Goal: Navigation & Orientation: Find specific page/section

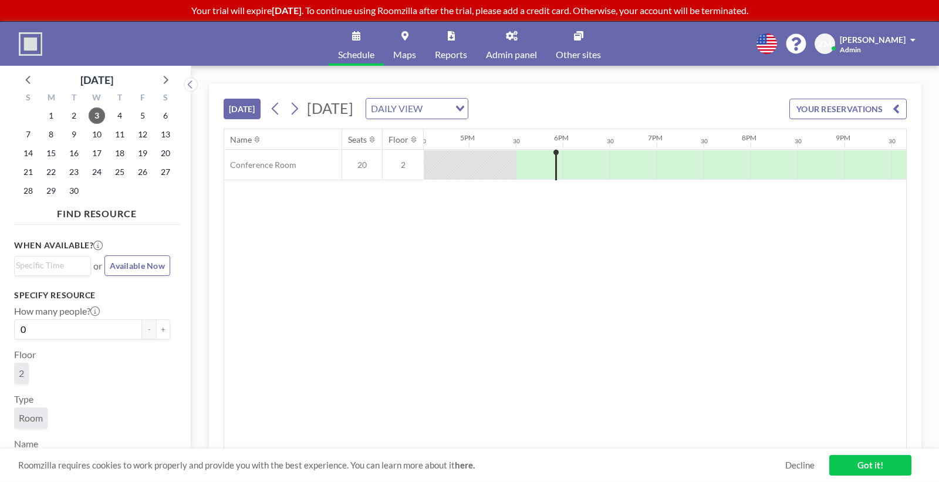
scroll to position [0, 1597]
click at [507, 47] on link "Admin panel" at bounding box center [512, 44] width 70 height 44
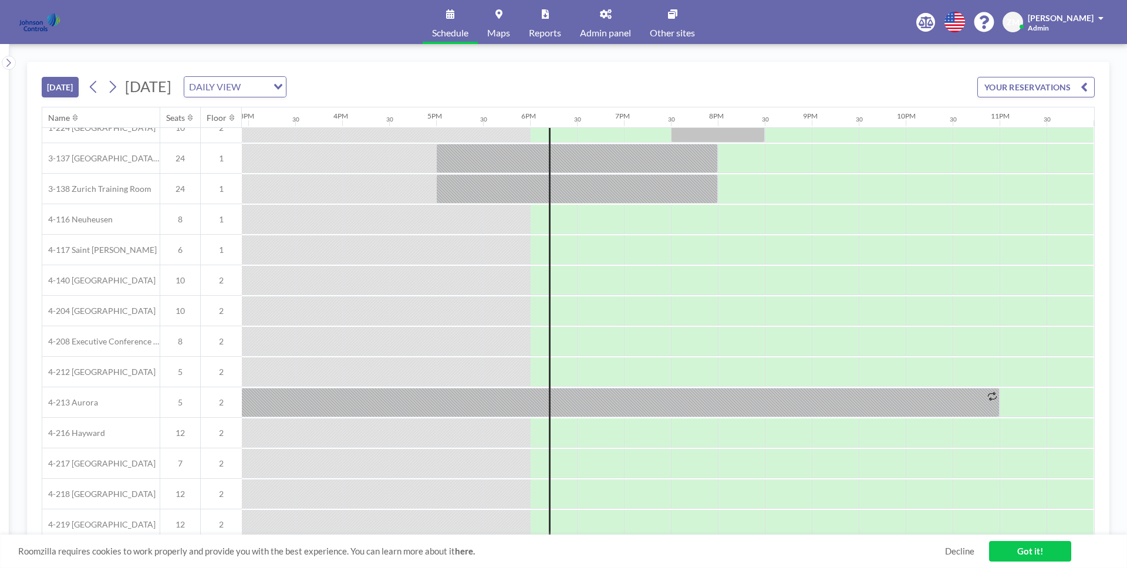
scroll to position [179, 1409]
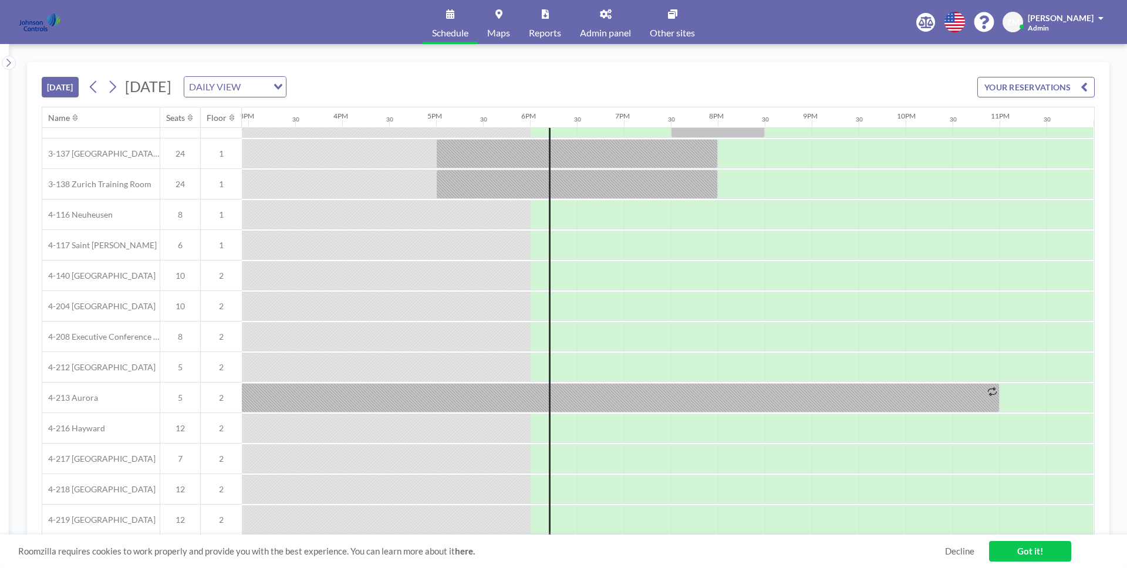
click at [1058, 18] on span "Zofia Maślanka" at bounding box center [1061, 18] width 66 height 10
click at [1064, 76] on span "Log out" at bounding box center [1068, 80] width 27 height 12
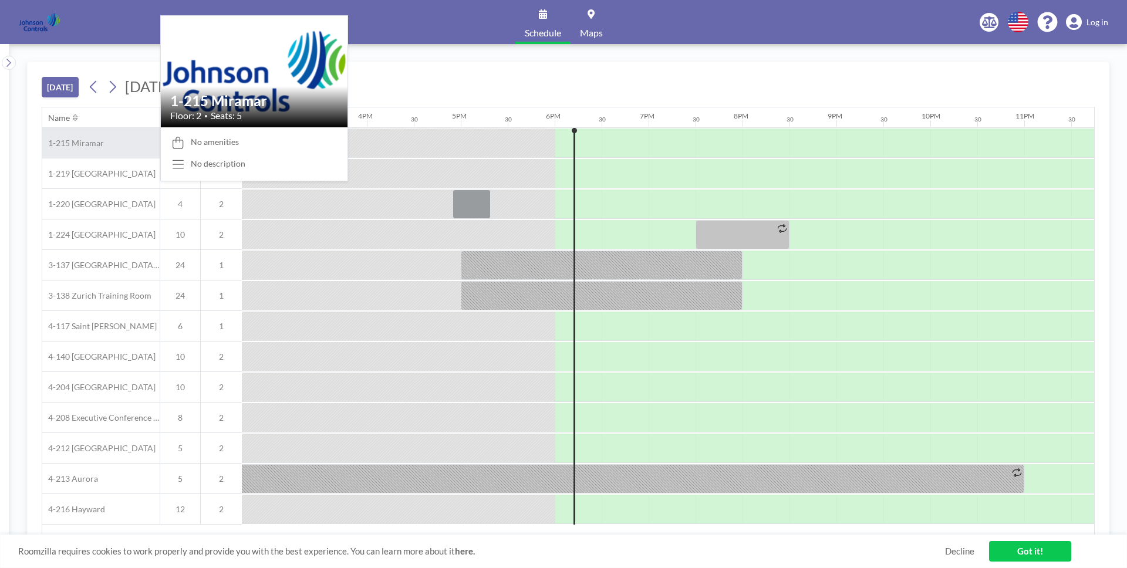
scroll to position [0, 1403]
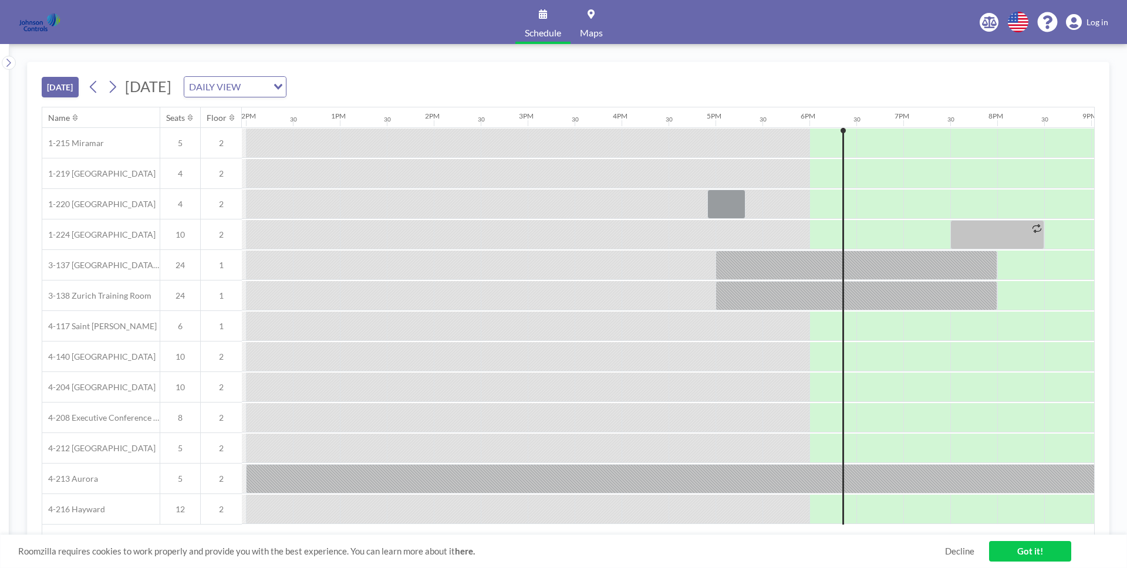
scroll to position [0, 1403]
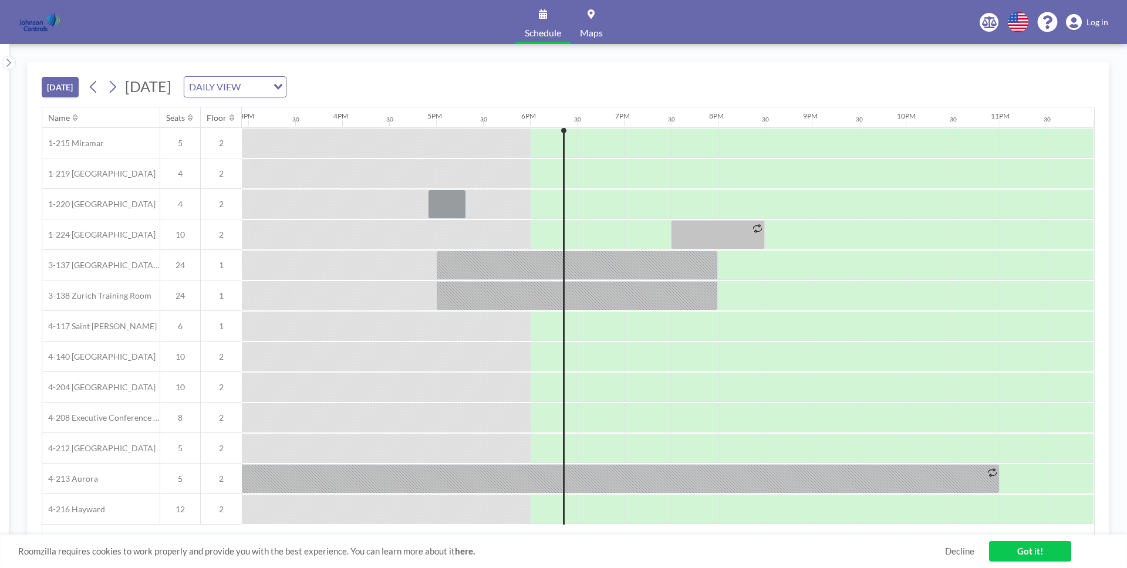
click at [1088, 23] on span "Log in" at bounding box center [1098, 22] width 22 height 11
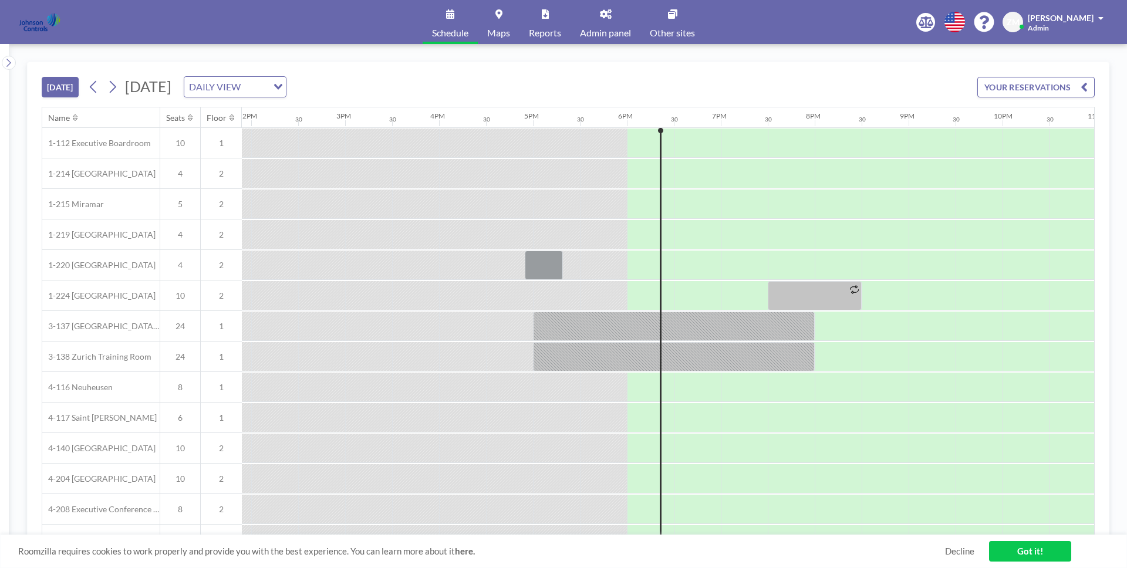
scroll to position [0, 1409]
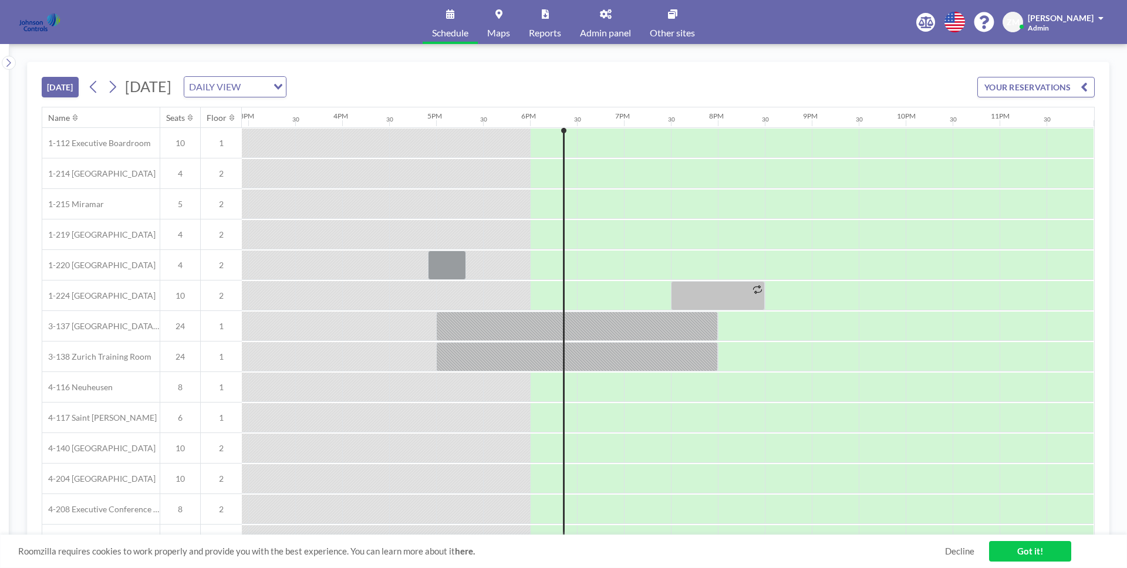
click at [605, 22] on link "Admin panel" at bounding box center [606, 22] width 70 height 44
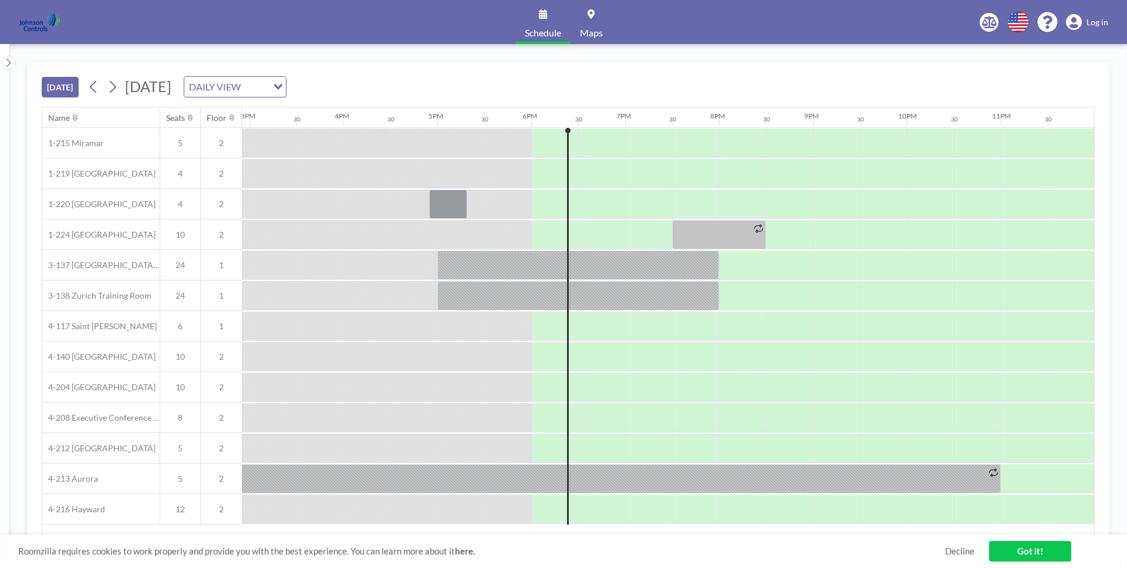
scroll to position [0, 1403]
click at [1100, 23] on span "Log in" at bounding box center [1098, 22] width 22 height 11
click at [73, 114] on icon at bounding box center [75, 118] width 5 height 8
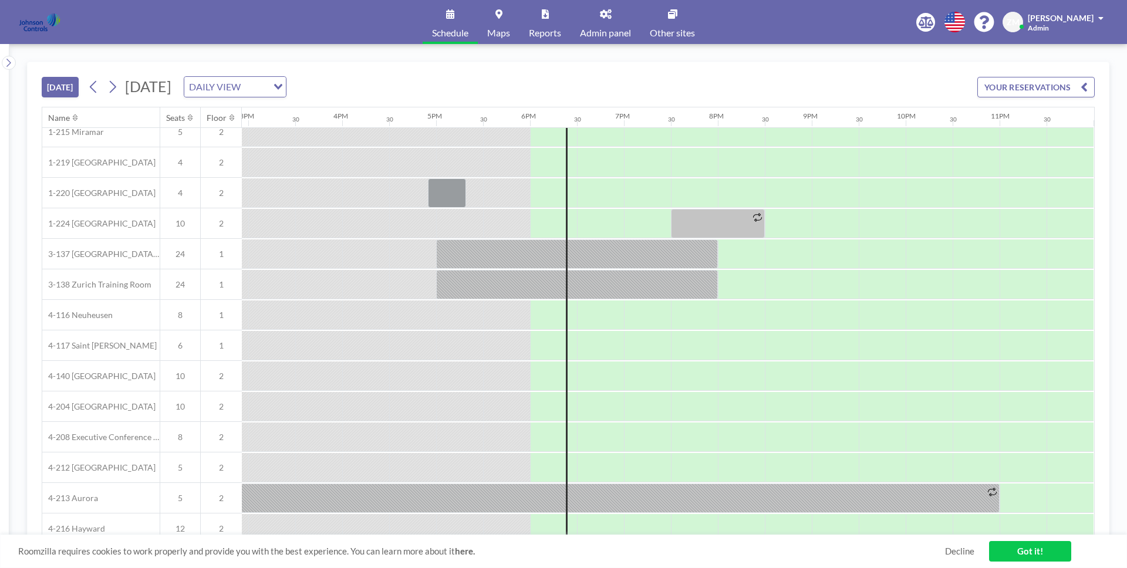
scroll to position [0, 1409]
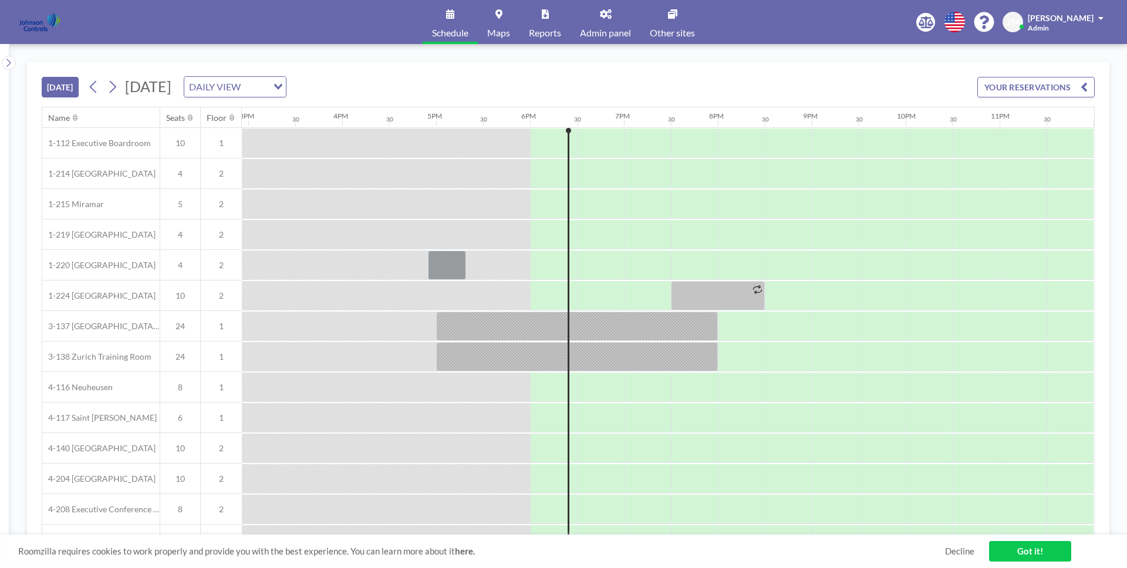
click at [76, 118] on icon at bounding box center [75, 118] width 5 height 8
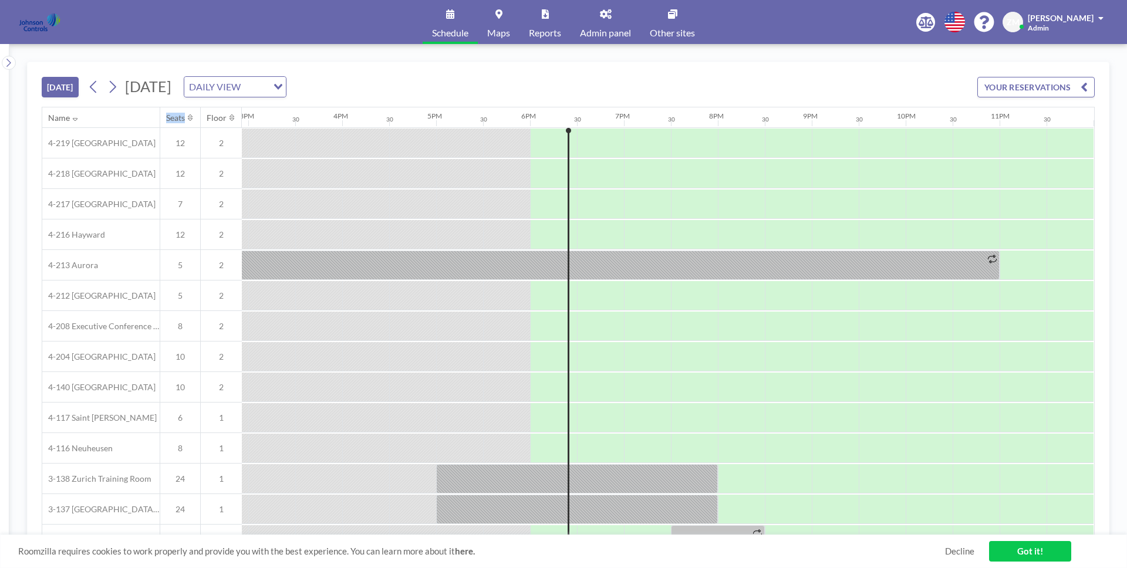
click at [612, 29] on span "Admin panel" at bounding box center [605, 32] width 51 height 9
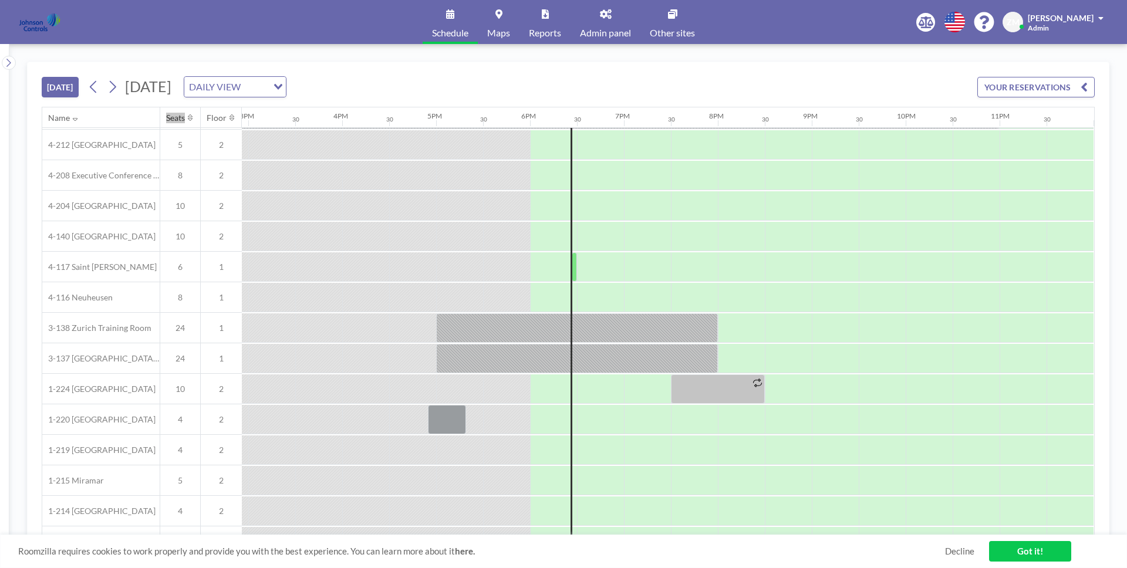
scroll to position [179, 1409]
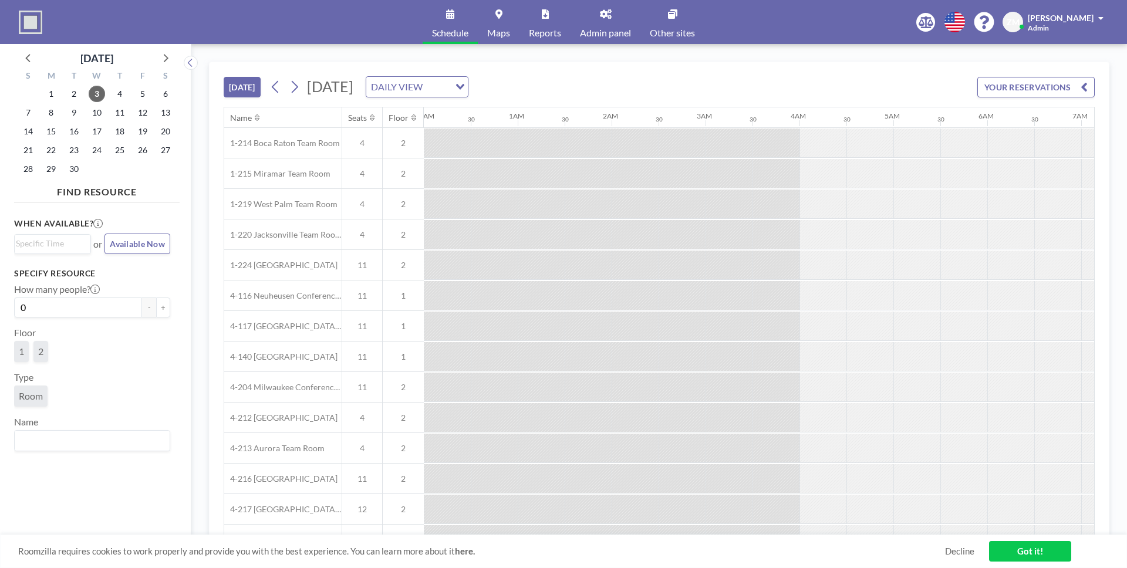
scroll to position [0, 186]
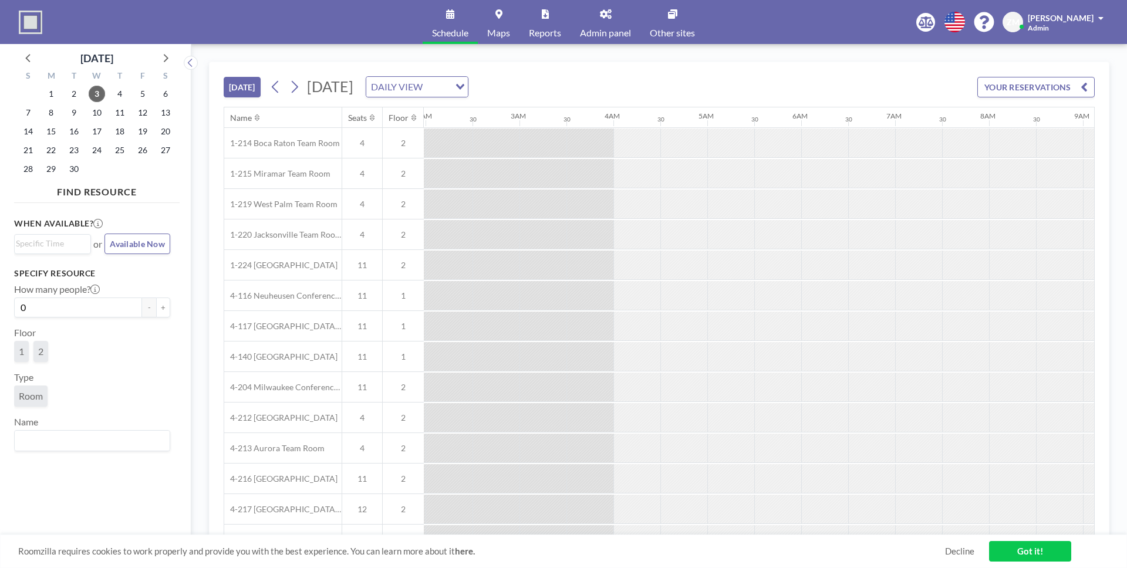
click at [611, 25] on link "Admin panel" at bounding box center [606, 22] width 70 height 44
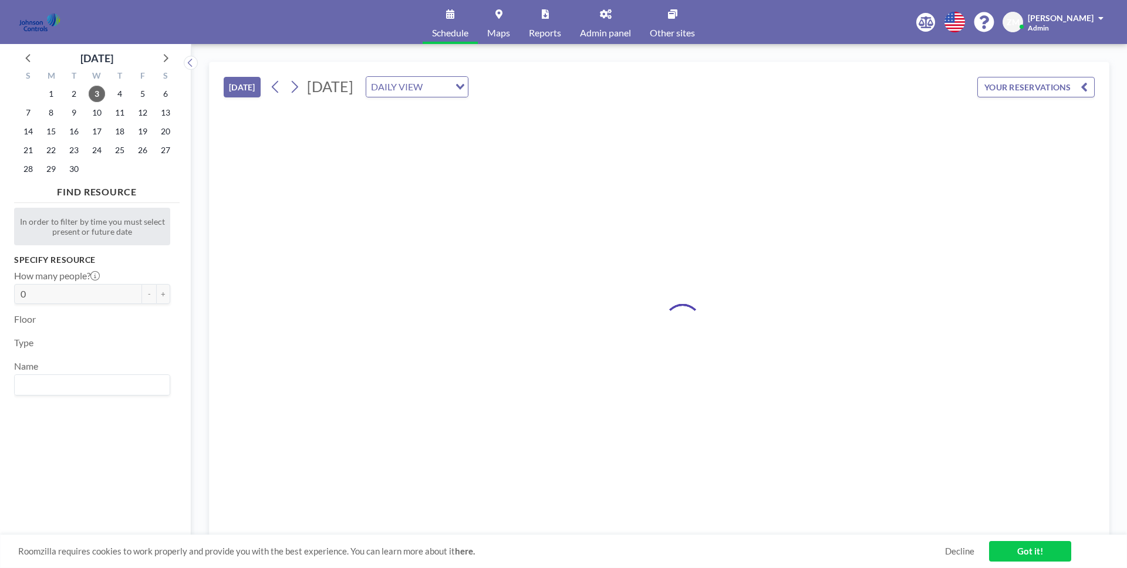
click at [592, 32] on span "Admin panel" at bounding box center [605, 32] width 51 height 9
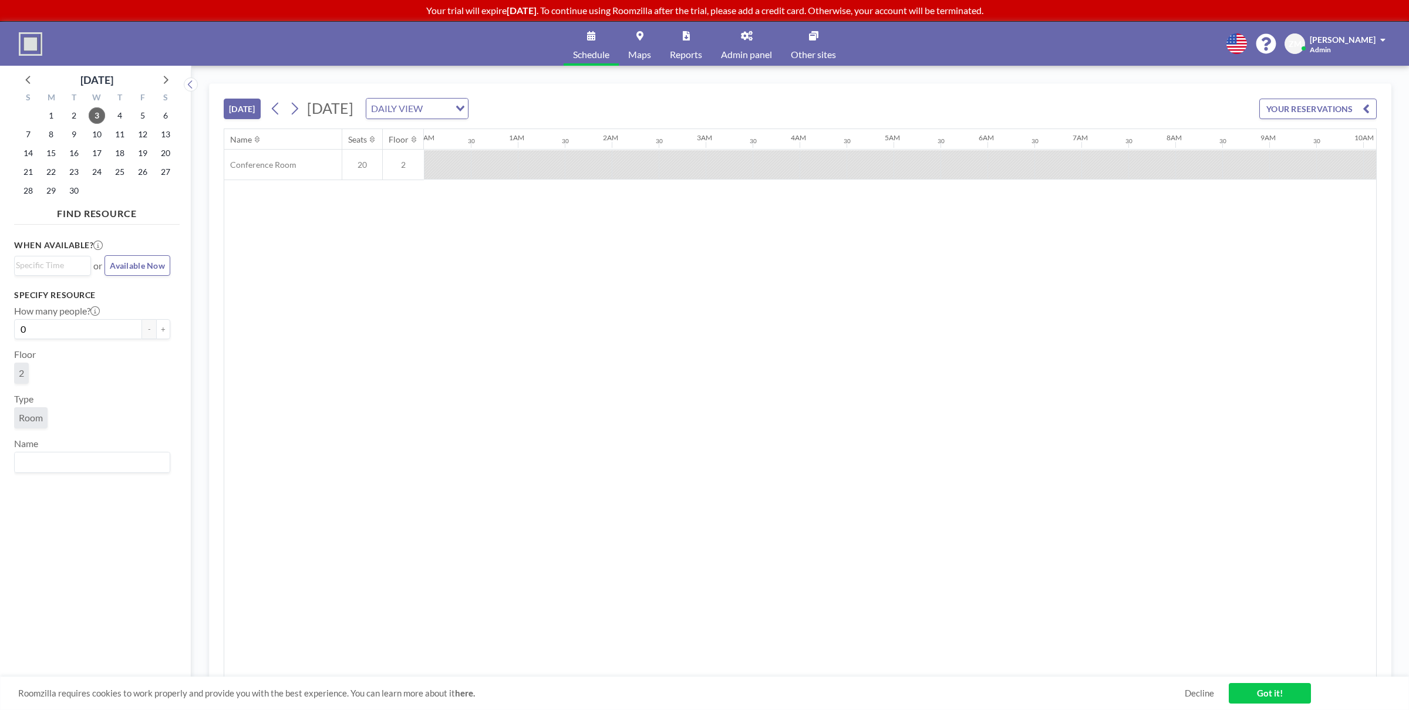
scroll to position [0, 1304]
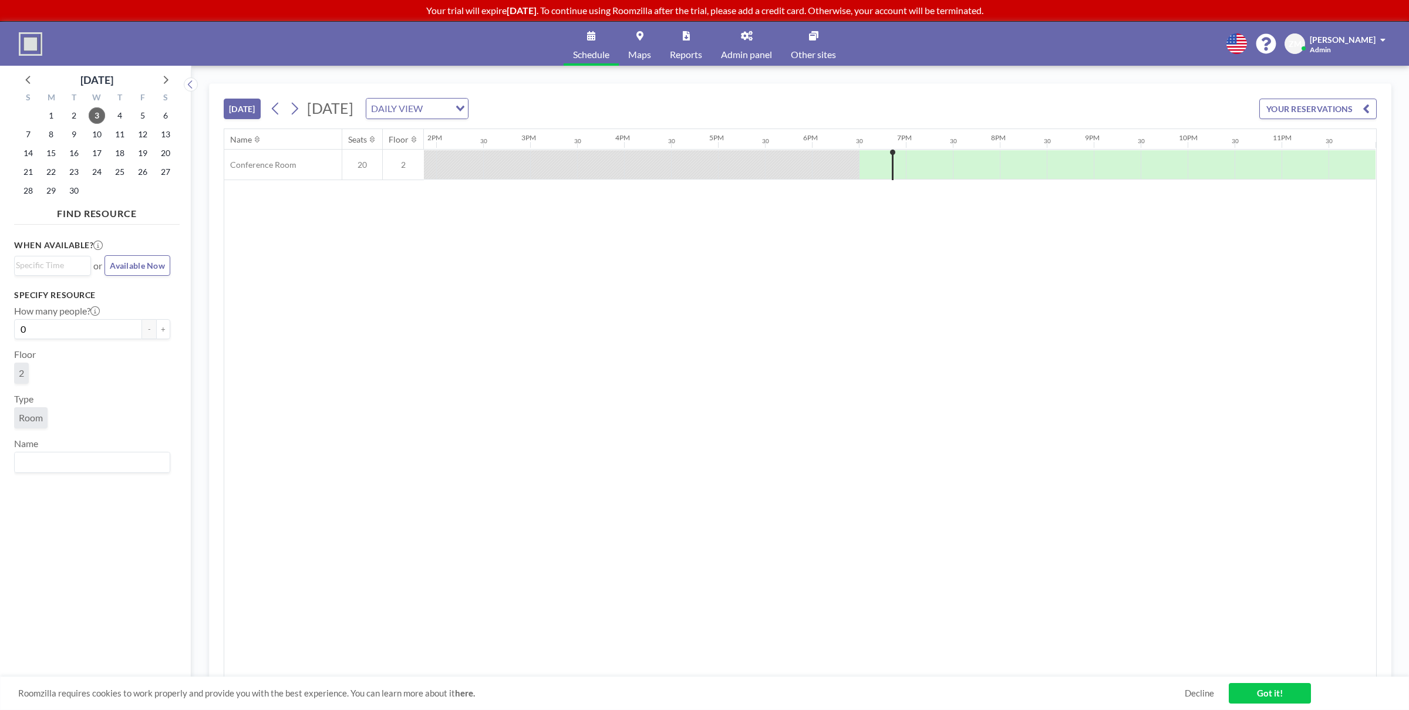
click at [744, 38] on icon at bounding box center [747, 35] width 12 height 9
